Goal: Check status: Check status

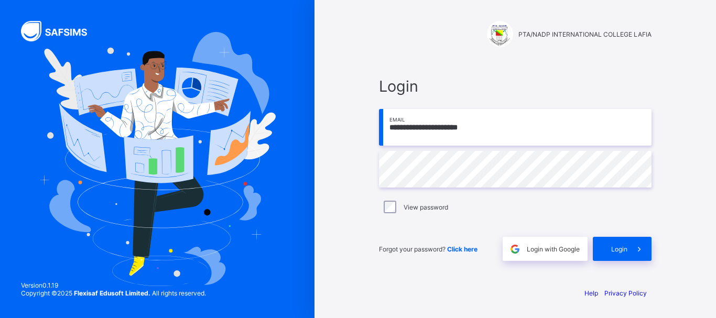
click at [49, 102] on img at bounding box center [157, 159] width 237 height 255
click at [630, 248] on span at bounding box center [640, 249] width 24 height 24
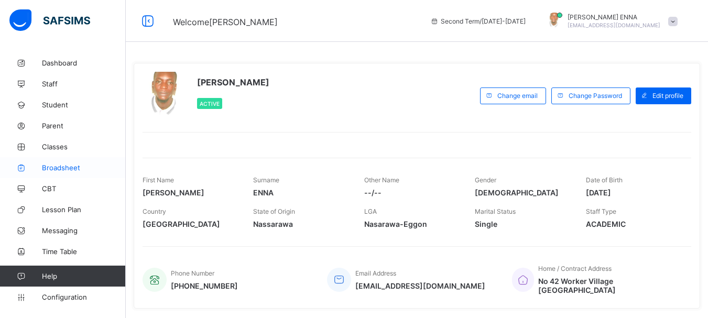
click at [49, 165] on span "Broadsheet" at bounding box center [84, 168] width 84 height 8
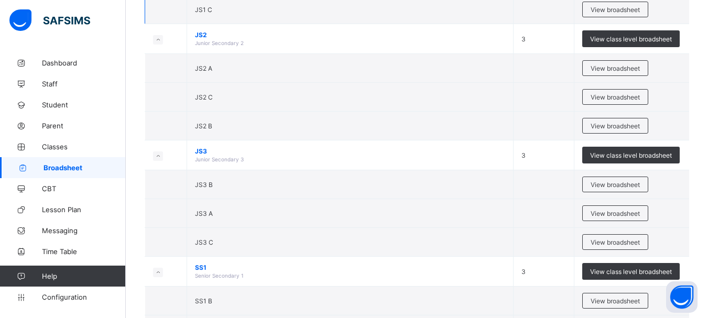
scroll to position [262, 0]
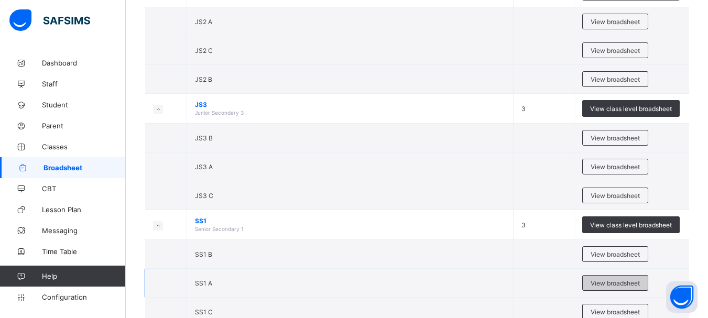
click at [625, 285] on span "View broadsheet" at bounding box center [615, 283] width 49 height 8
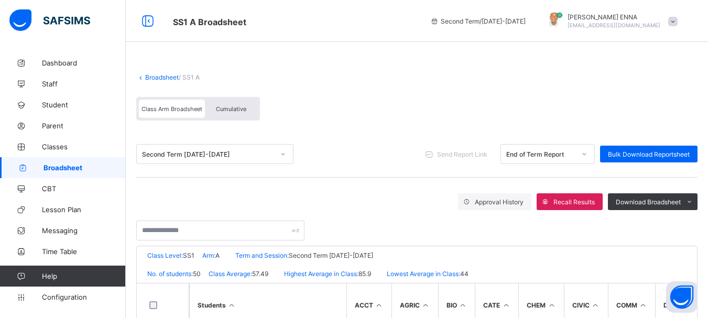
click at [659, 127] on div "Class Arm Broadsheet Cumulative" at bounding box center [417, 111] width 562 height 39
click at [236, 110] on span "Cumulative" at bounding box center [231, 108] width 30 height 7
click at [658, 118] on div "Class Arm Broadsheet Cumulative" at bounding box center [417, 111] width 562 height 39
click at [220, 106] on span "Cumulative" at bounding box center [231, 108] width 30 height 7
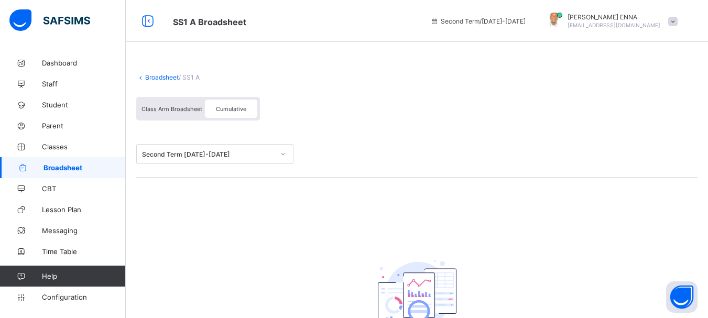
click at [160, 114] on div "Class Arm Broadsheet" at bounding box center [172, 109] width 66 height 18
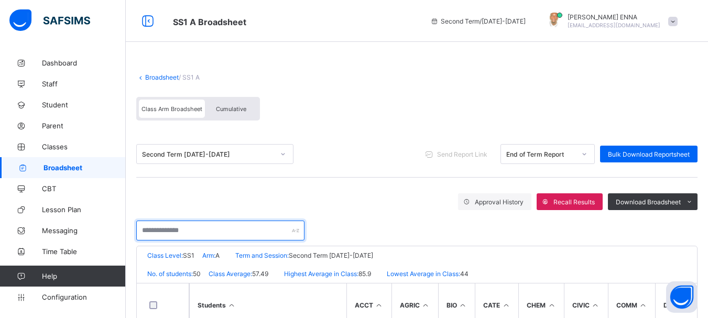
click at [225, 221] on input "text" at bounding box center [220, 231] width 168 height 20
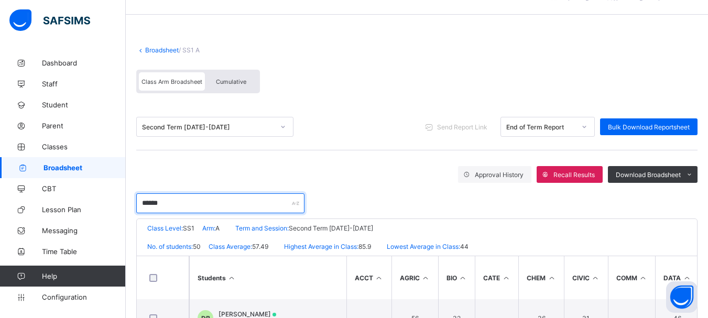
scroll to position [72, 0]
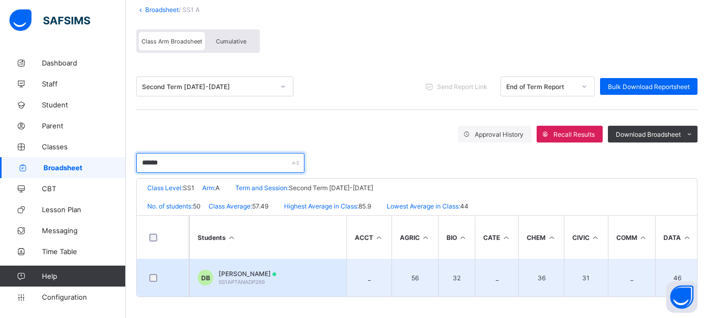
type input "******"
click at [254, 265] on td "DB DANIEL M BABALEY SS1APTANADP269" at bounding box center [267, 278] width 157 height 38
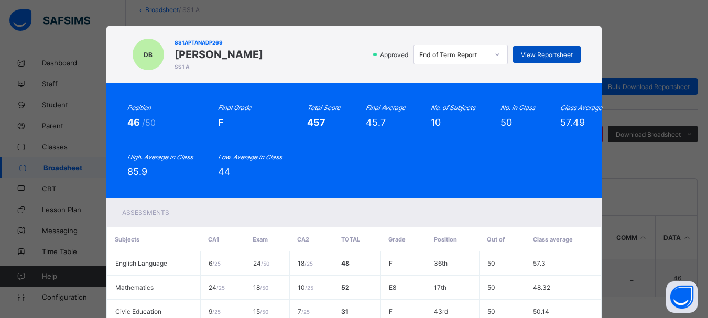
click at [549, 52] on span "View Reportsheet" at bounding box center [547, 55] width 52 height 8
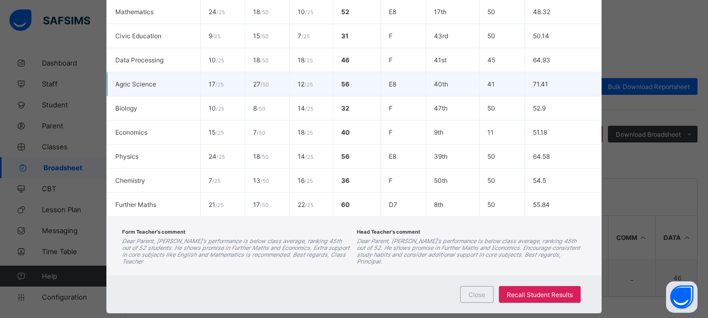
scroll to position [290, 0]
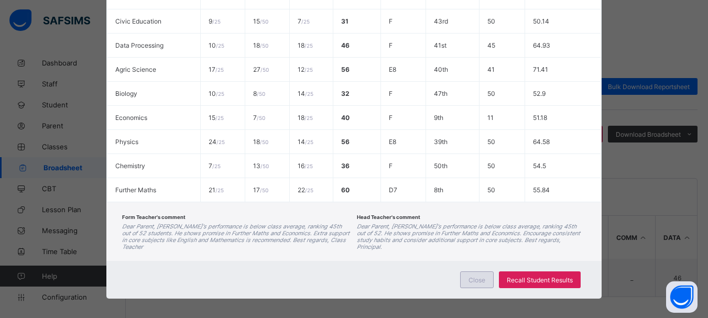
click at [479, 276] on span "Close" at bounding box center [477, 280] width 17 height 8
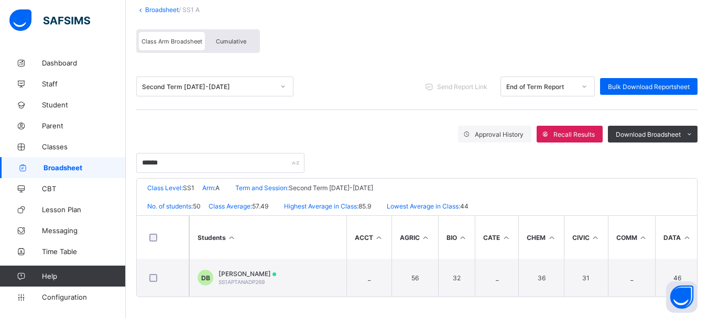
click at [224, 32] on div "Cumulative" at bounding box center [231, 41] width 52 height 18
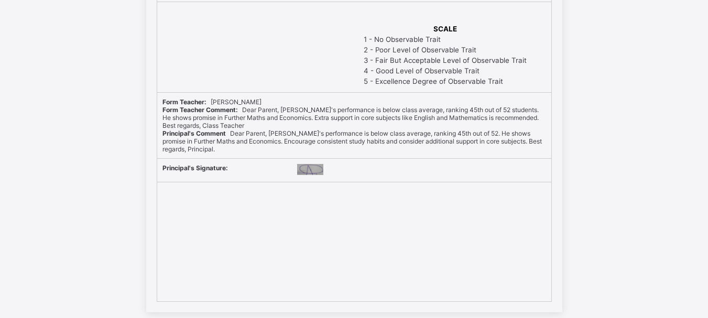
scroll to position [359, 0]
